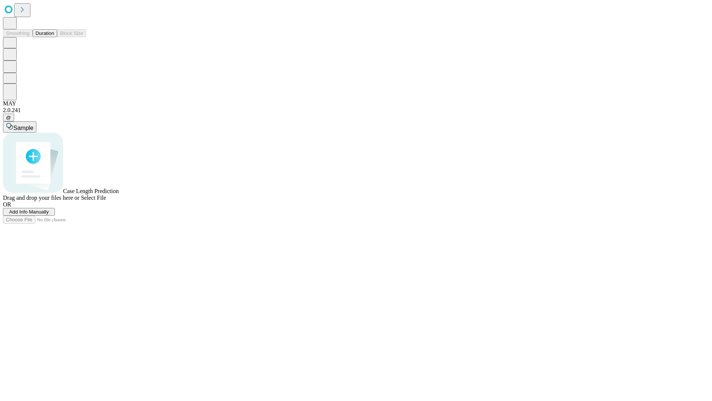
click at [54, 37] on button "Duration" at bounding box center [45, 33] width 24 height 8
click at [49, 214] on span "Add Info Manually" at bounding box center [29, 212] width 40 height 6
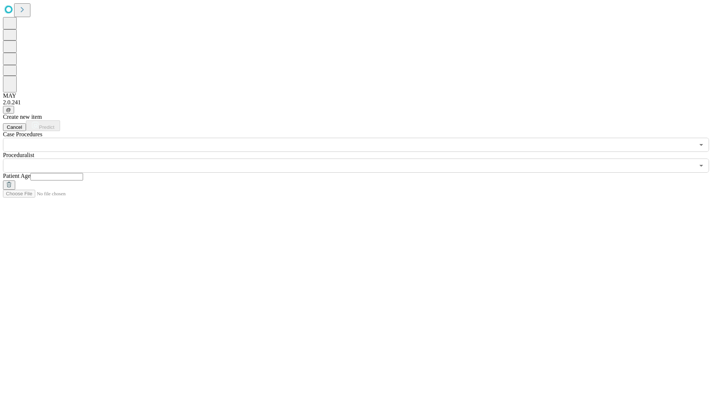
click at [83, 173] on input "text" at bounding box center [56, 176] width 53 height 7
type input "**"
click at [361, 158] on input "text" at bounding box center [349, 165] width 692 height 14
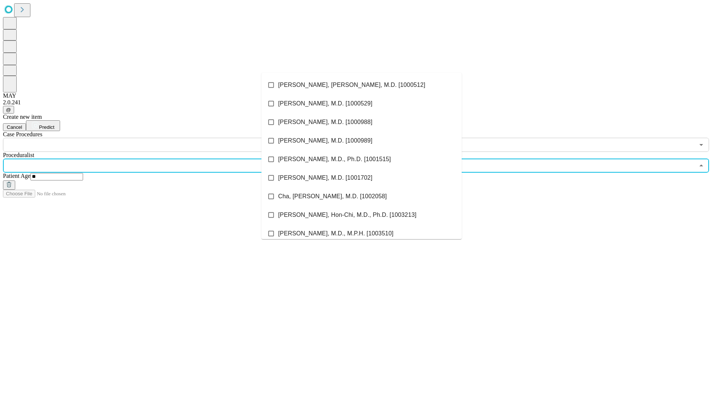
click at [362, 85] on li "[PERSON_NAME], [PERSON_NAME], M.D. [1000512]" at bounding box center [362, 85] width 200 height 19
click at [156, 138] on input "text" at bounding box center [349, 145] width 692 height 14
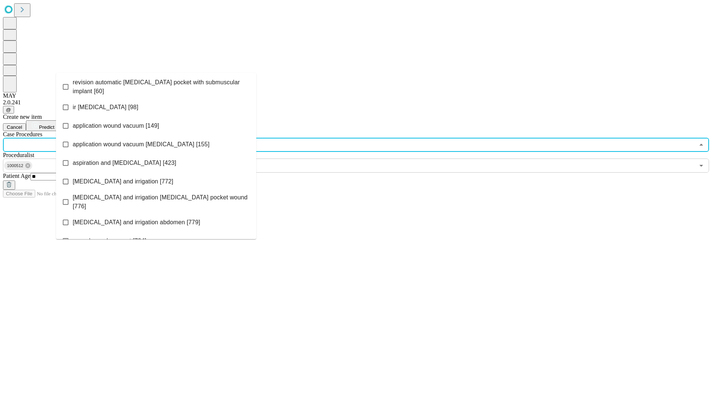
click at [156, 85] on span "revision automatic [MEDICAL_DATA] pocket with submuscular implant [60]" at bounding box center [162, 87] width 178 height 18
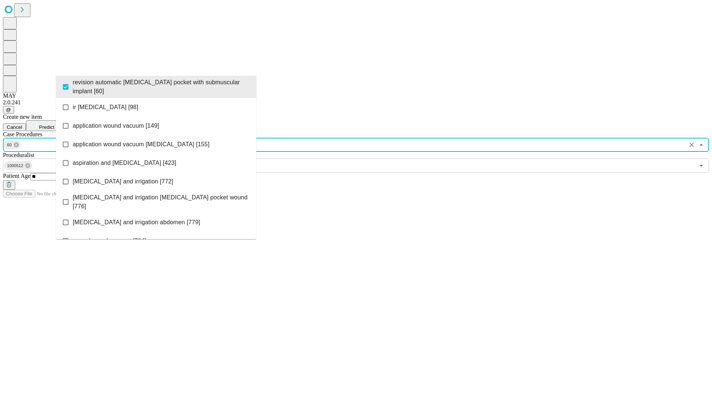
click at [54, 124] on span "Predict" at bounding box center [46, 127] width 15 height 6
